Goal: Information Seeking & Learning: Find specific fact

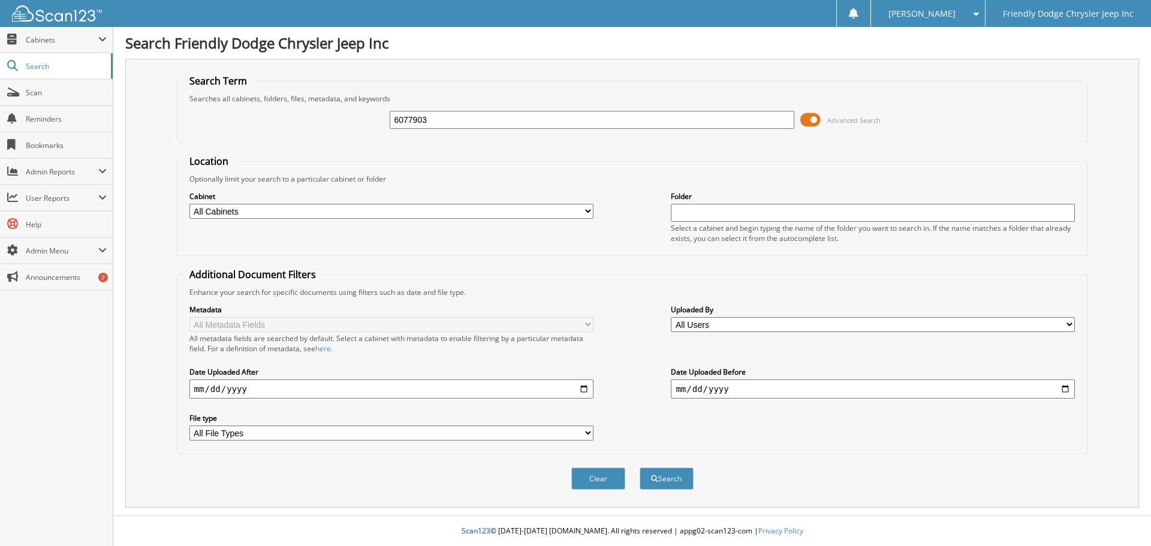
type input "6077903"
click at [640, 468] on button "Search" at bounding box center [667, 479] width 54 height 22
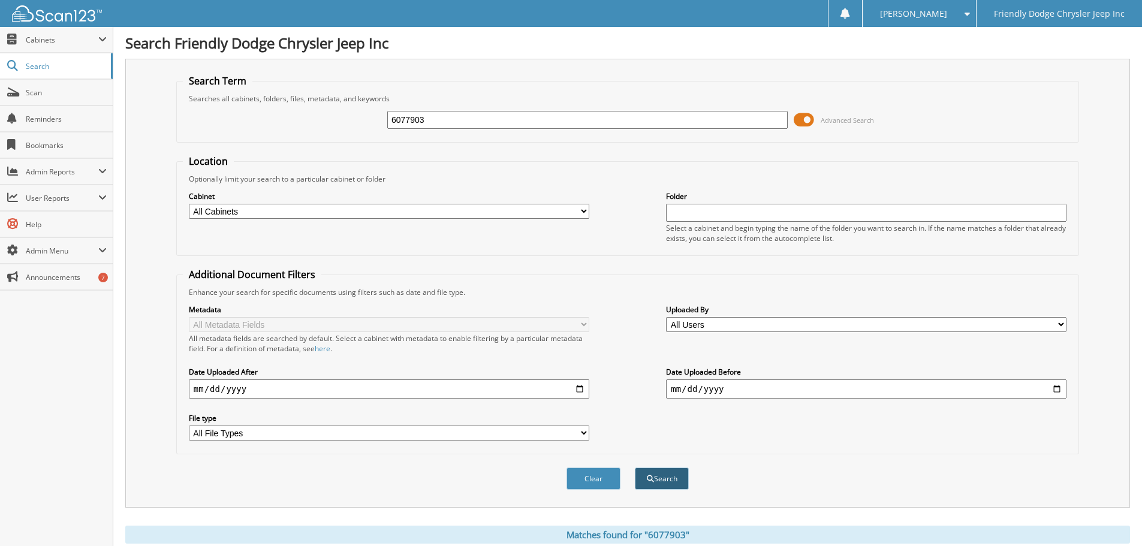
click at [644, 480] on button "Search" at bounding box center [662, 479] width 54 height 22
click at [25, 65] on link "Search" at bounding box center [56, 66] width 113 height 26
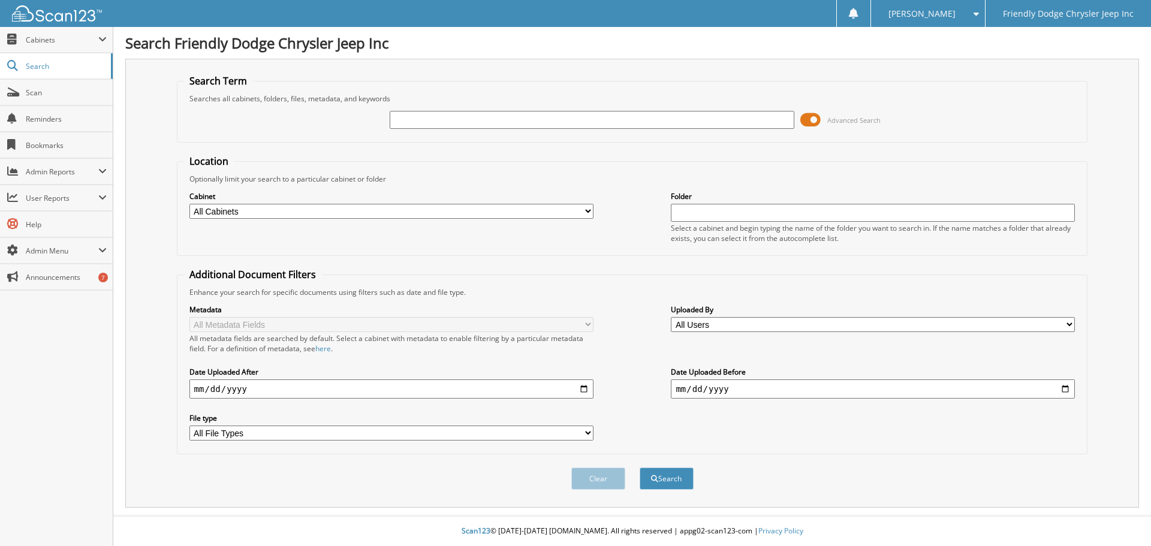
click at [496, 122] on input "text" at bounding box center [592, 120] width 404 height 18
type input "6077903"
click at [640, 468] on button "Search" at bounding box center [667, 479] width 54 height 22
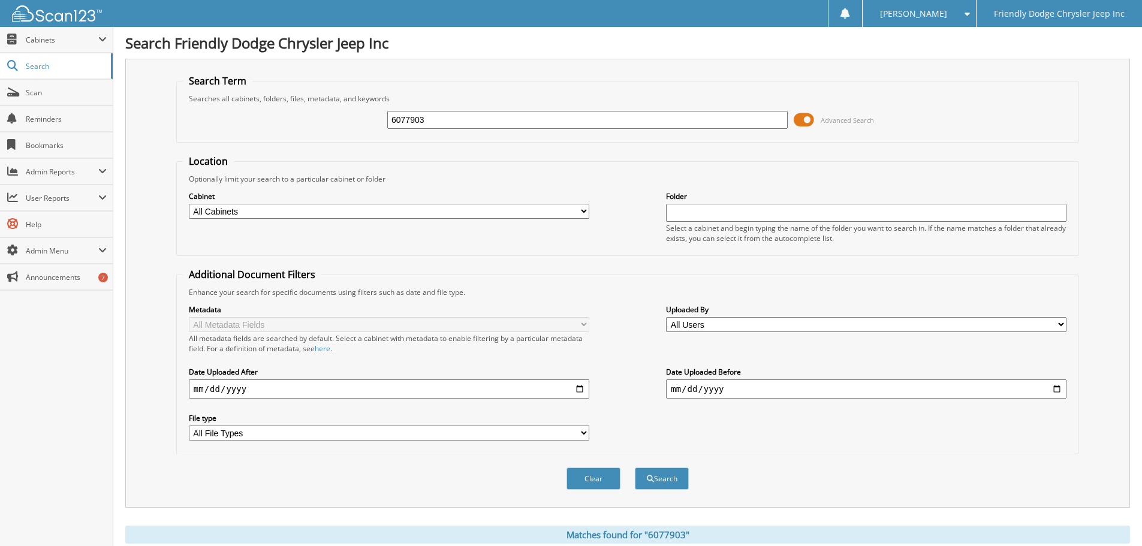
click at [276, 211] on select "All Cabinets ACCOUNTS PAYABLE ACCOUNTS RECEIVABLE CAR DEALS FINANCE RESERVES GE…" at bounding box center [389, 211] width 400 height 15
select select "16257"
click at [189, 204] on select "All Cabinets ACCOUNTS PAYABLE ACCOUNTS RECEIVABLE CAR DEALS FINANCE RESERVES GE…" at bounding box center [389, 211] width 400 height 15
click at [671, 480] on button "Search" at bounding box center [662, 479] width 54 height 22
click at [802, 121] on span at bounding box center [804, 120] width 20 height 18
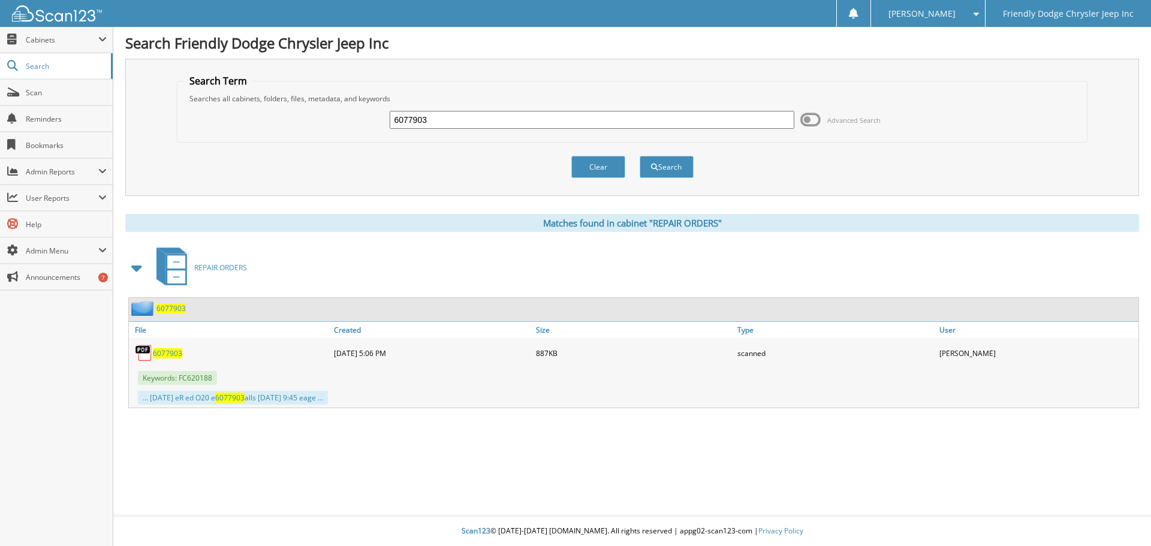
click at [174, 305] on span "6077903" at bounding box center [170, 308] width 29 height 10
